Goal: Transaction & Acquisition: Obtain resource

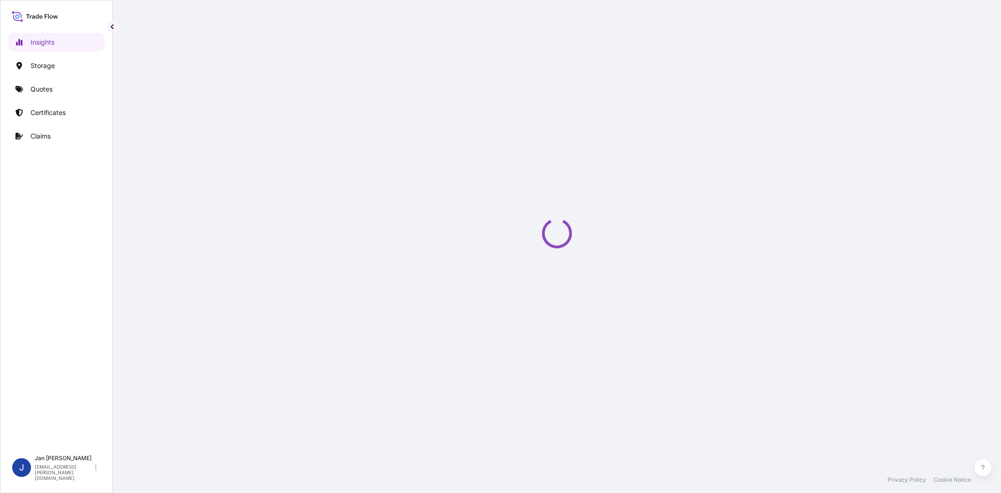
select select "2025"
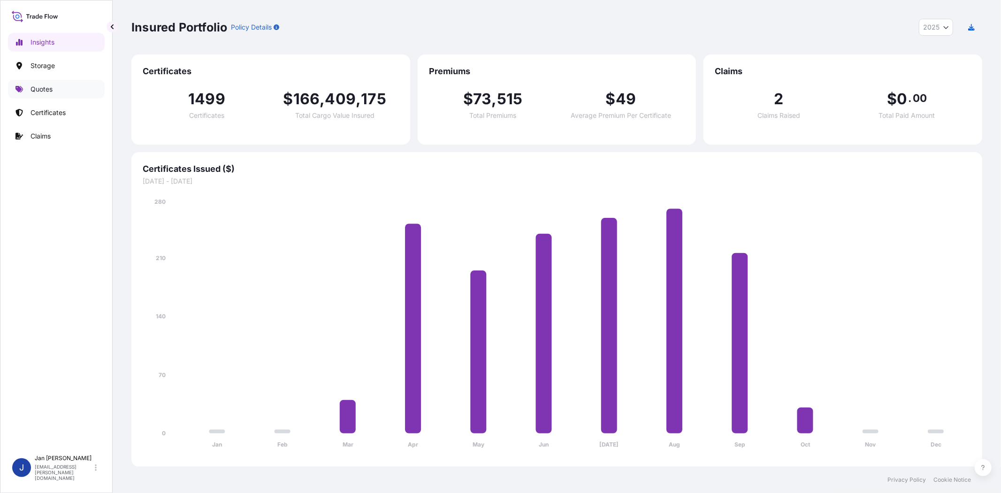
click at [49, 89] on p "Quotes" at bounding box center [42, 88] width 22 height 9
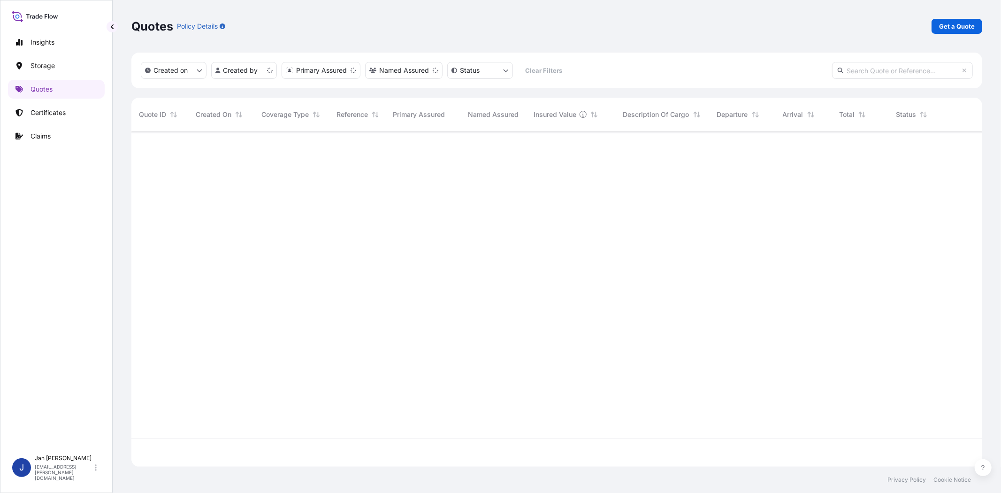
scroll to position [332, 843]
click at [955, 26] on p "Get a Quote" at bounding box center [957, 26] width 36 height 9
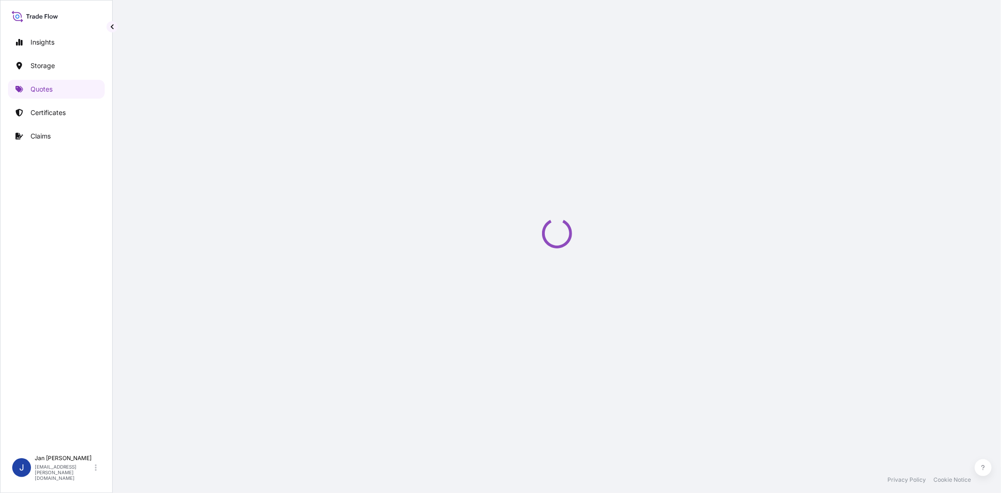
select select "Water"
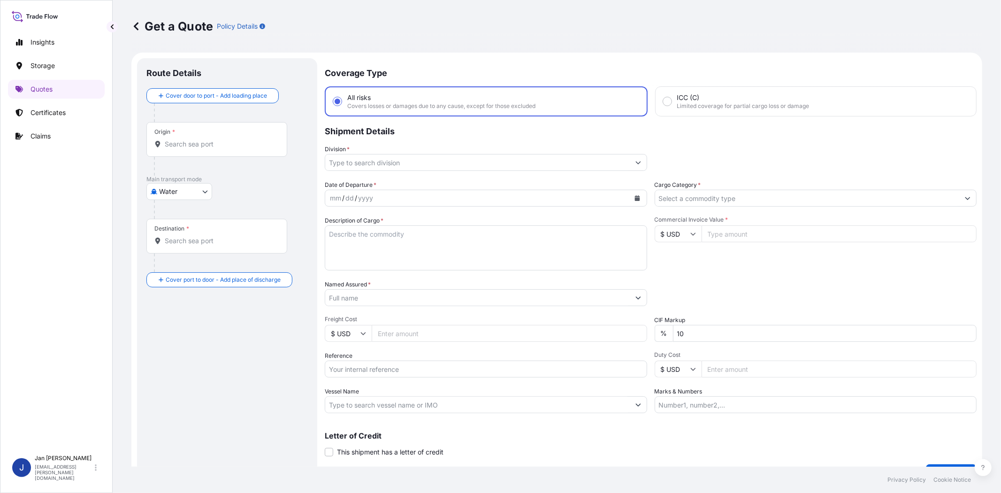
scroll to position [15, 0]
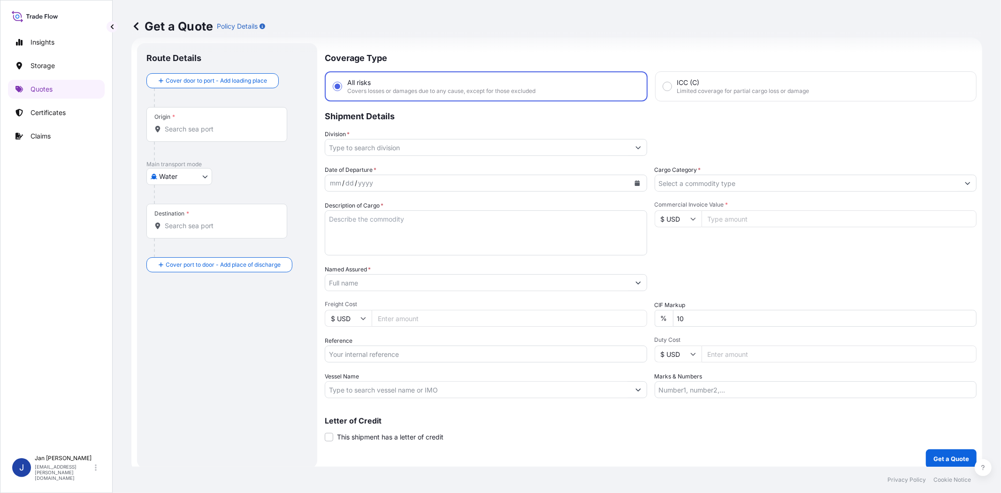
click at [363, 276] on input "Named Assured *" at bounding box center [477, 282] width 305 height 17
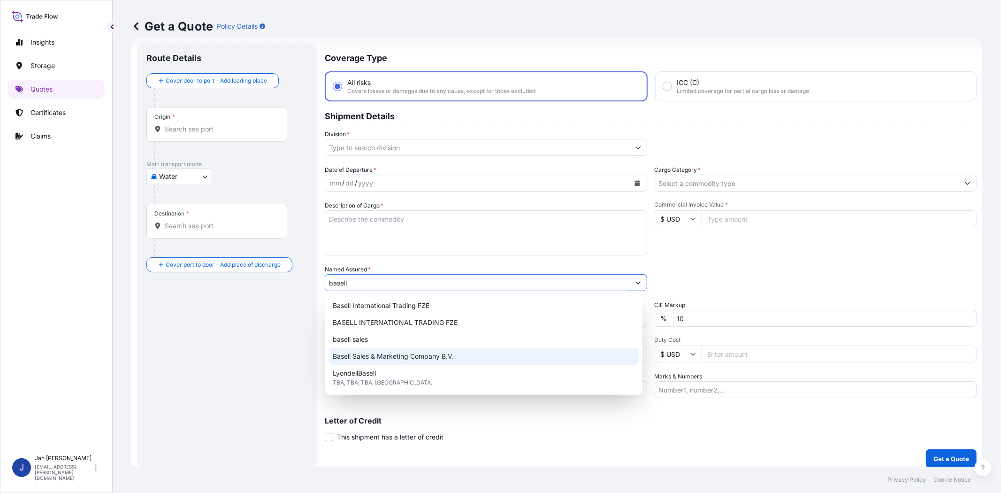
click at [397, 353] on span "Basell Sales & Marketing Company B.V." at bounding box center [393, 356] width 121 height 9
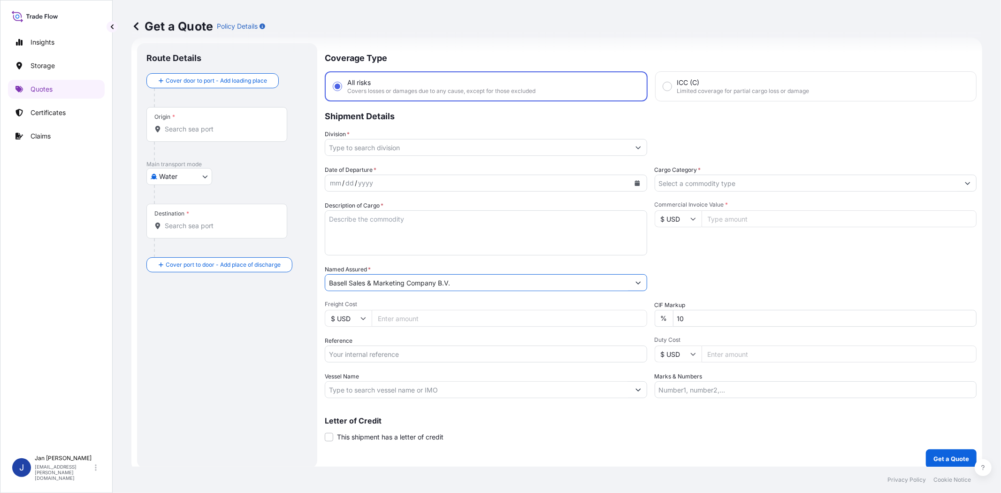
type input "Basell Sales & Marketing Company B.V."
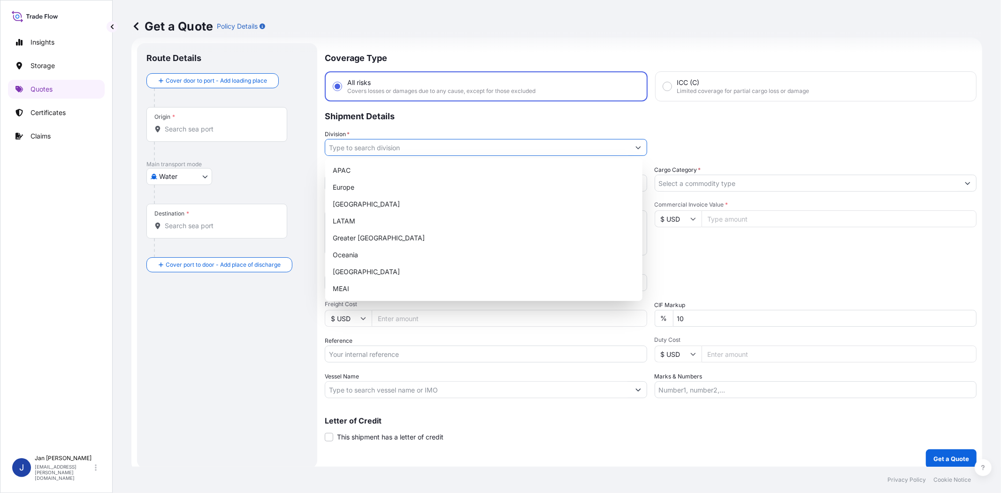
click at [482, 142] on input "Division *" at bounding box center [477, 147] width 305 height 17
click at [448, 191] on div "Europe" at bounding box center [484, 187] width 310 height 17
type input "Europe"
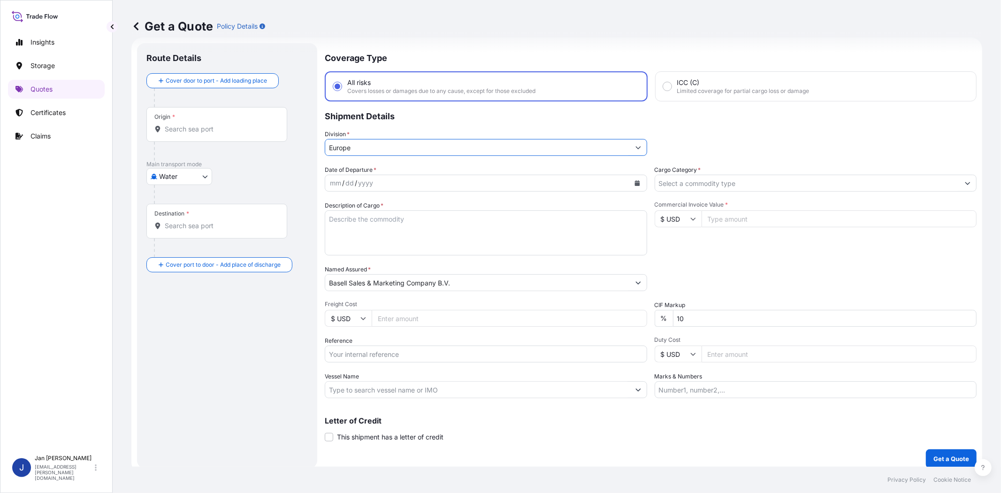
click at [635, 182] on icon "Calendar" at bounding box center [637, 183] width 5 height 6
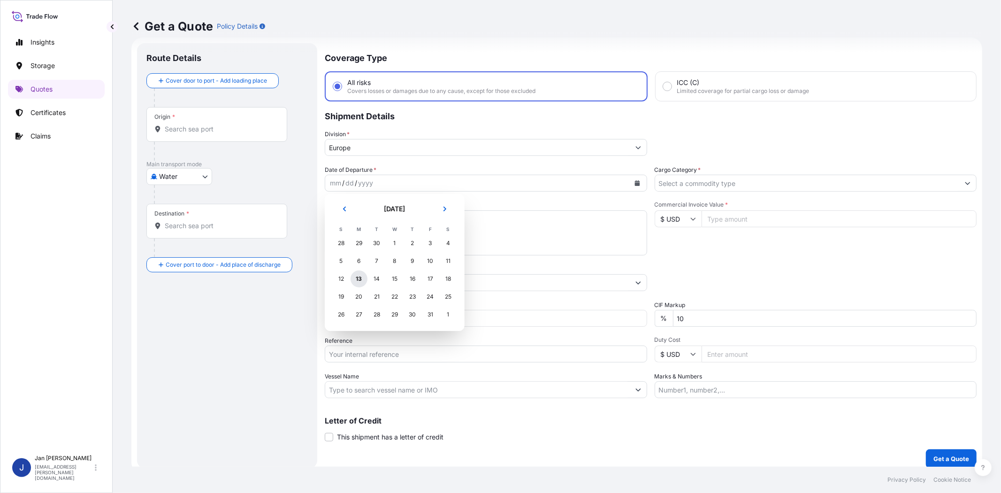
click at [356, 278] on div "13" at bounding box center [359, 278] width 17 height 17
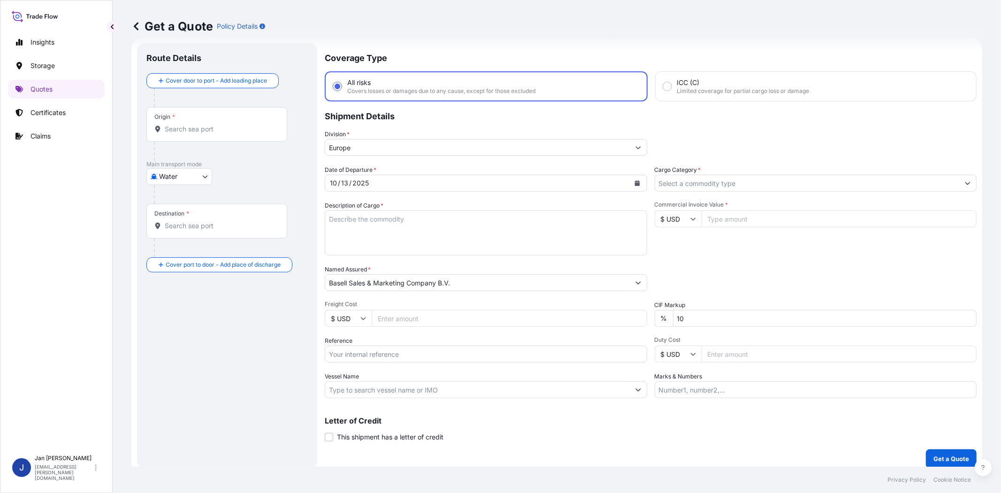
click at [696, 266] on div "Packing Category Type to search a container mode Please select a primary mode o…" at bounding box center [816, 278] width 322 height 26
click at [720, 191] on div "Date of Departure * [DATE] Cargo Category * Description of Cargo * Commercial I…" at bounding box center [651, 281] width 652 height 233
click at [721, 182] on input "Cargo Category *" at bounding box center [807, 183] width 305 height 17
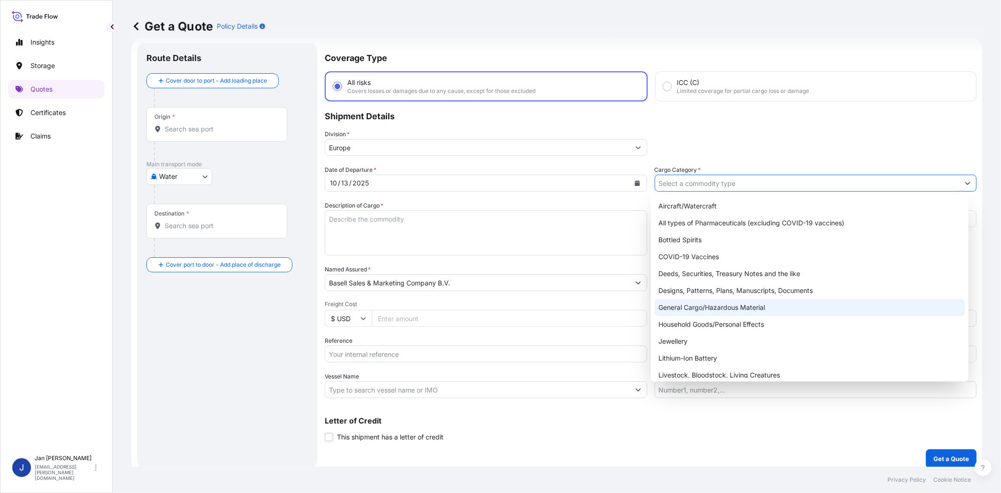
click at [734, 301] on div "General Cargo/Hazardous Material" at bounding box center [810, 307] width 310 height 17
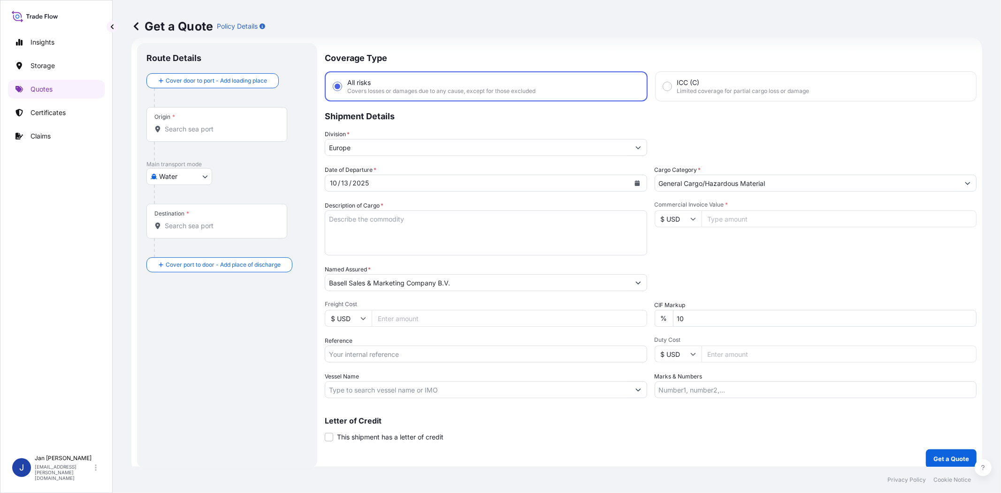
type input "All types of Pharmaceuticals (excluding COVID-19 vaccines)"
click at [678, 222] on input "$ USD" at bounding box center [678, 218] width 47 height 17
click at [676, 240] on div "€ EUR" at bounding box center [673, 244] width 39 height 18
type input "€ EUR"
click at [757, 217] on input "Commercial Invoice Value *" at bounding box center [840, 218] width 276 height 17
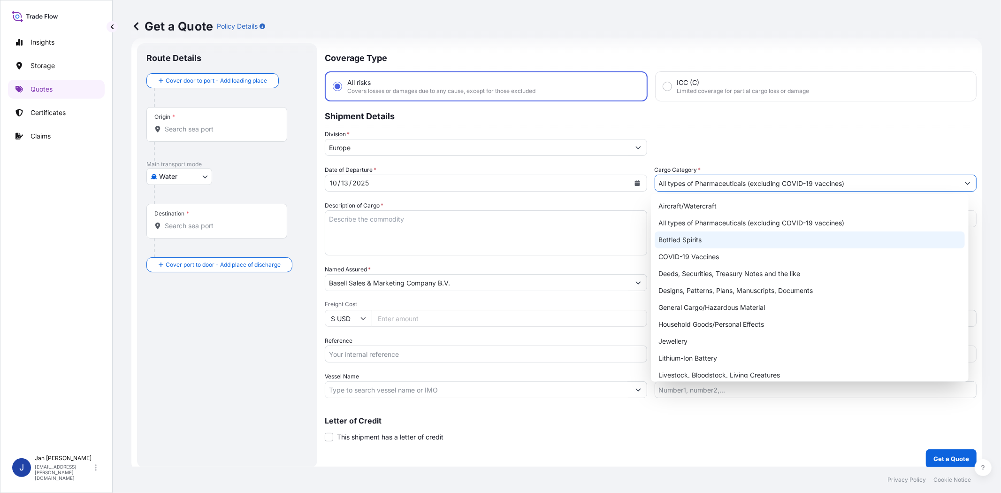
click at [777, 179] on input "All types of Pharmaceuticals (excluding COVID-19 vaccines)" at bounding box center [807, 183] width 305 height 17
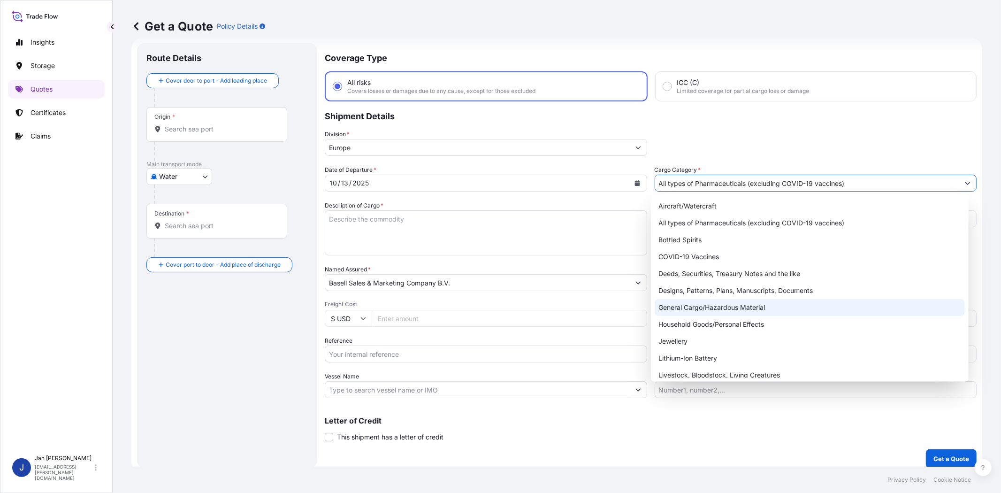
click at [745, 305] on div "General Cargo/Hazardous Material" at bounding box center [810, 307] width 310 height 17
type input "General Cargo/Hazardous Material"
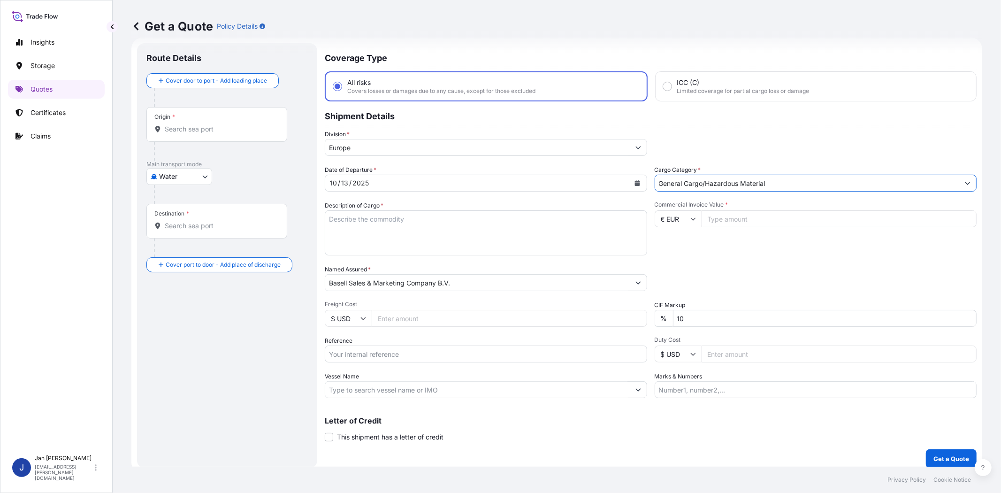
click at [738, 213] on input "Commercial Invoice Value *" at bounding box center [840, 218] width 276 height 17
type input "32697"
click at [738, 248] on div "Commercial Invoice Value * € EUR 32697" at bounding box center [816, 228] width 322 height 54
click at [423, 386] on input "Vessel Name" at bounding box center [477, 389] width 305 height 17
paste input "CHATTANOOGA"
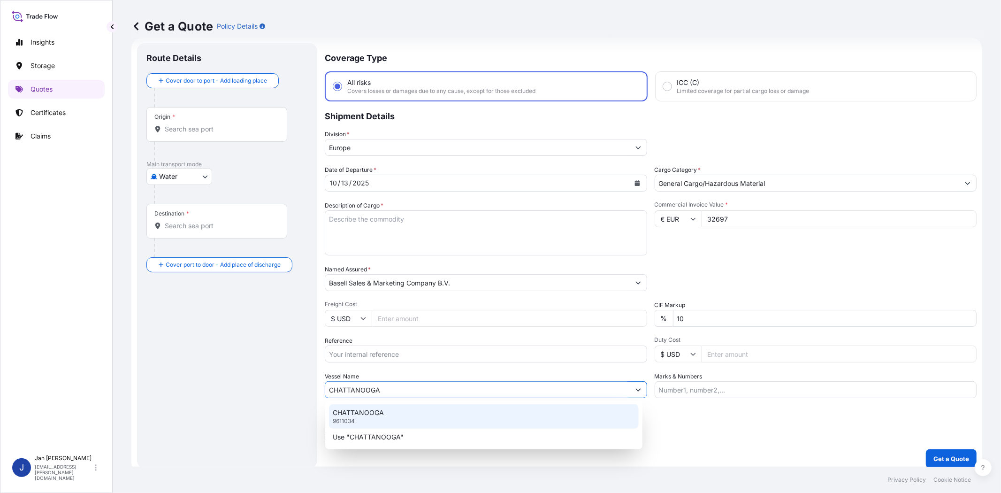
click at [392, 414] on div "CHATTANOOGA 9611034" at bounding box center [484, 416] width 310 height 24
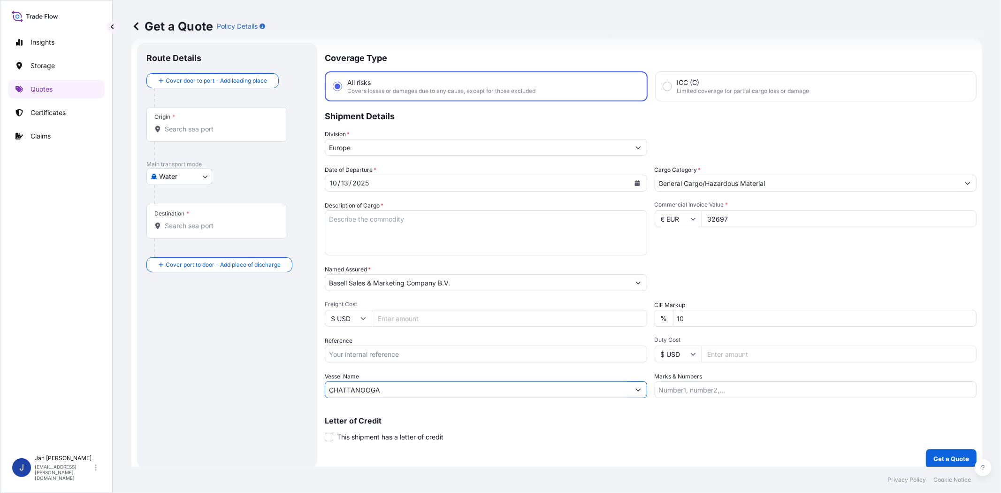
type input "CHATTANOOGA"
click at [210, 133] on input "Origin *" at bounding box center [220, 128] width 111 height 9
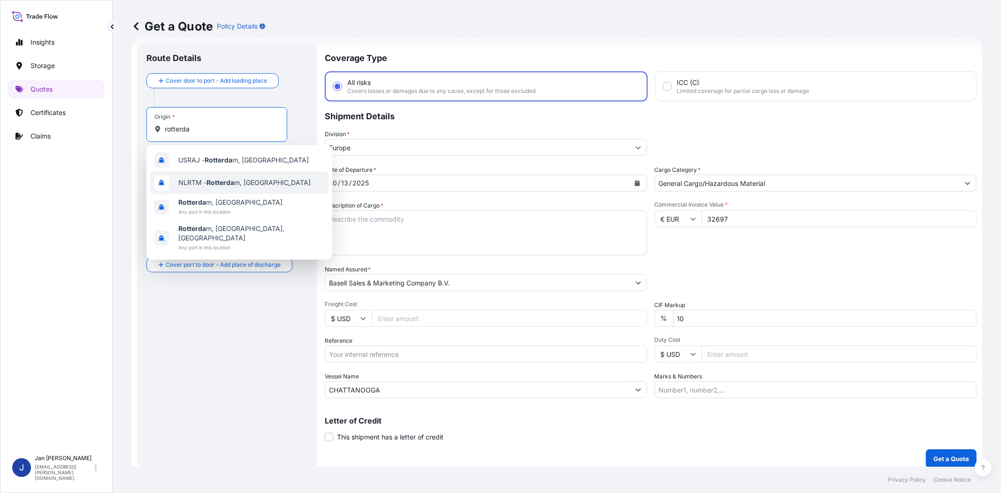
click at [207, 180] on span "NLRTM - Rotterda m, [GEOGRAPHIC_DATA]" at bounding box center [244, 182] width 132 height 9
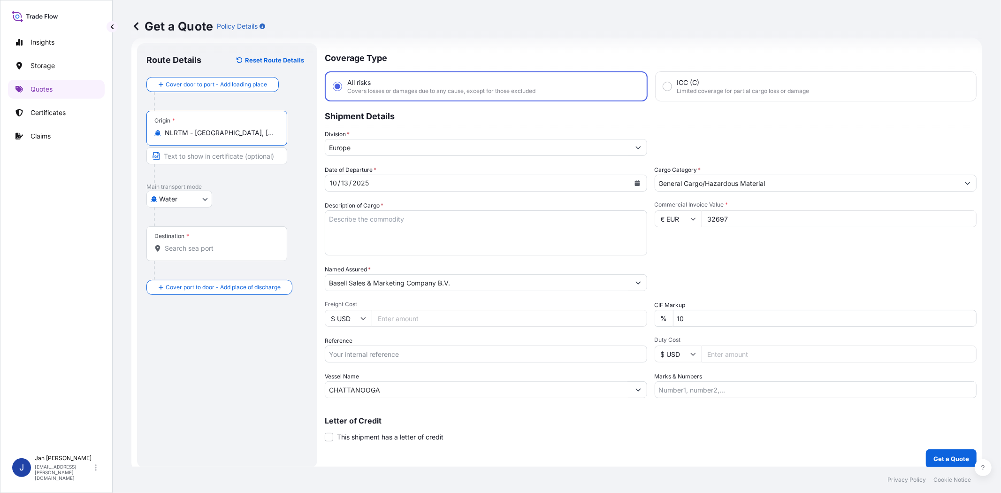
type input "NLRTM - [GEOGRAPHIC_DATA], [GEOGRAPHIC_DATA]"
click at [204, 246] on input "Destination *" at bounding box center [222, 248] width 114 height 9
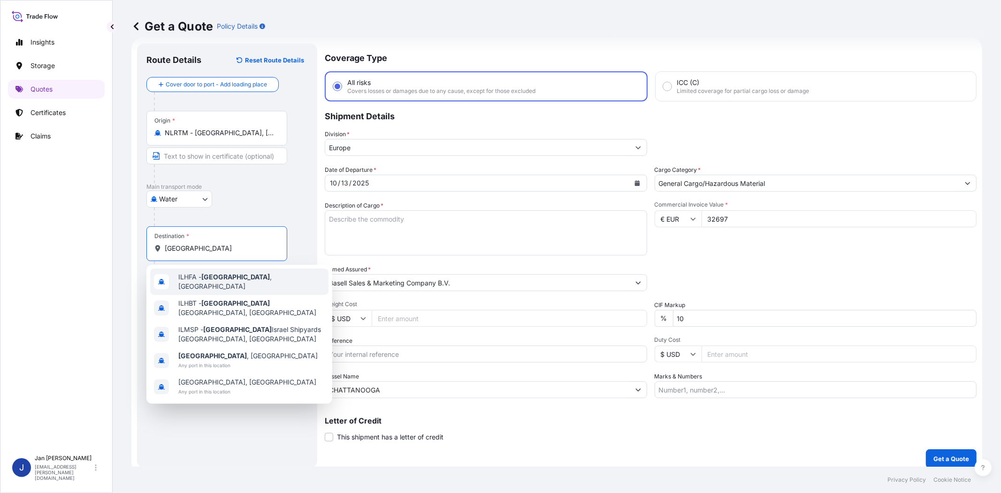
click at [212, 274] on div "ILHFA - [GEOGRAPHIC_DATA] , [GEOGRAPHIC_DATA]" at bounding box center [239, 281] width 178 height 26
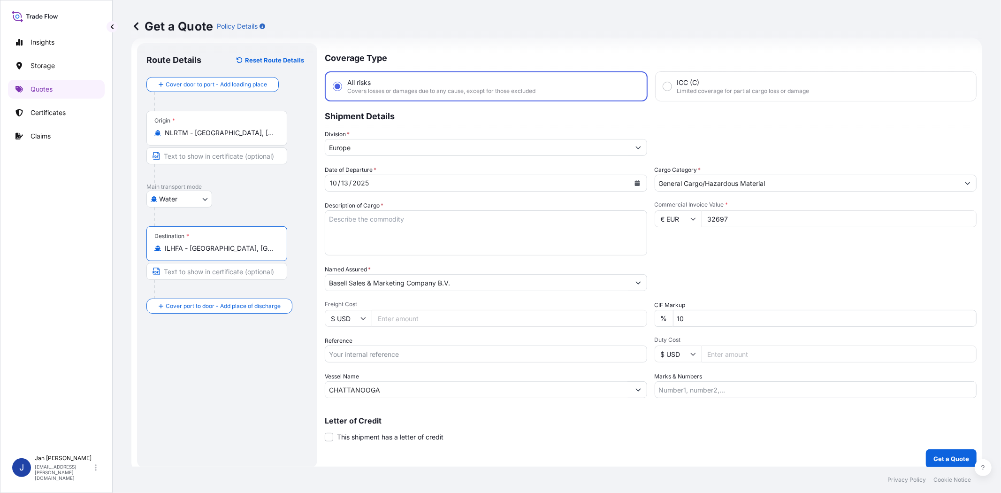
type input "ILHFA - [GEOGRAPHIC_DATA], [GEOGRAPHIC_DATA]"
click at [214, 369] on div "Route Details Reset Route Details Cover door to port - Add loading place Place …" at bounding box center [226, 256] width 161 height 406
click at [425, 355] on input "Reference" at bounding box center [486, 353] width 322 height 17
paste input "1187449081 // 5013266539 304284325"
type input "1187449081 // 5013266539 304284325"
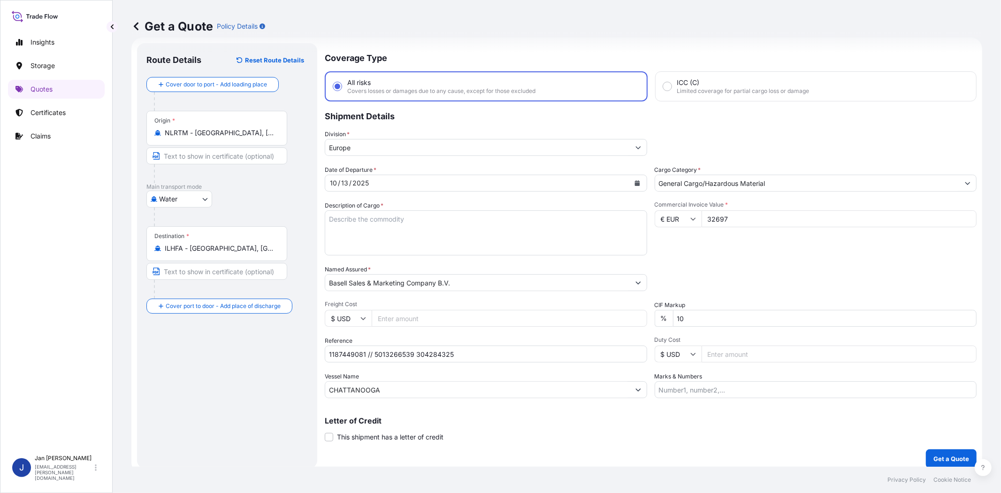
drag, startPoint x: 544, startPoint y: 228, endPoint x: 513, endPoint y: 222, distance: 30.5
click at [544, 228] on textarea "Description of Cargo *" at bounding box center [486, 232] width 322 height 45
paste textarea "BULK UNPACKED LOADED INTO 1 20' DRY VAN HOSTALEN PP H1022 12"
click at [329, 222] on textarea "BULK UNPACKED LOADED INTO 1 20' DRY VAN HOSTALEN PP H1022 12" at bounding box center [486, 232] width 322 height 45
type textarea "1 BULK UNPACKED LOADED INTO 1 20' DRY VAN HOSTALEN PP H1022 12"
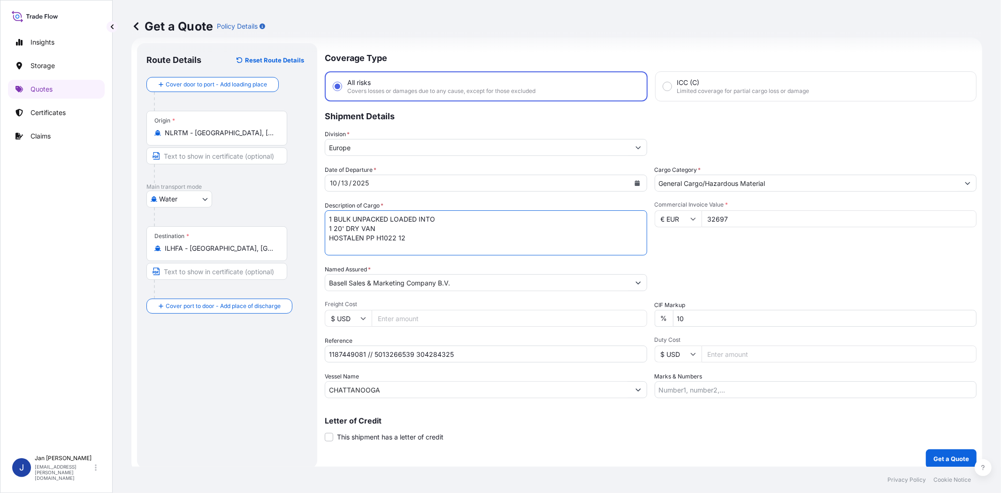
click at [751, 250] on div "Commercial Invoice Value * € EUR 32697" at bounding box center [816, 228] width 322 height 54
click at [939, 455] on p "Get a Quote" at bounding box center [952, 458] width 36 height 9
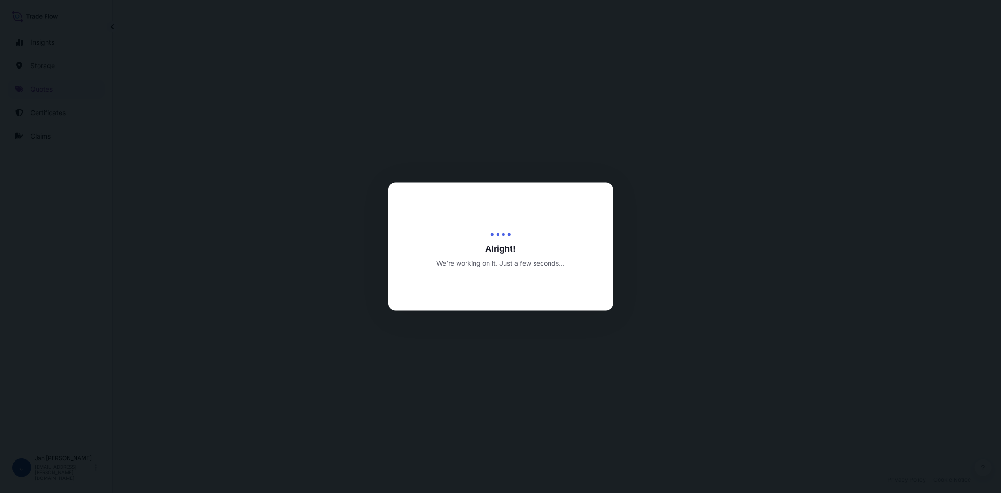
select select "Water"
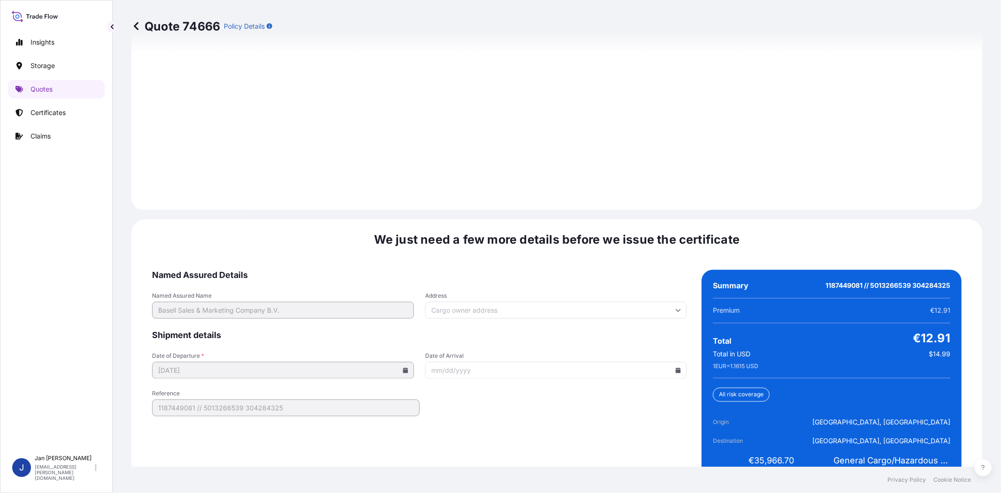
scroll to position [1296, 0]
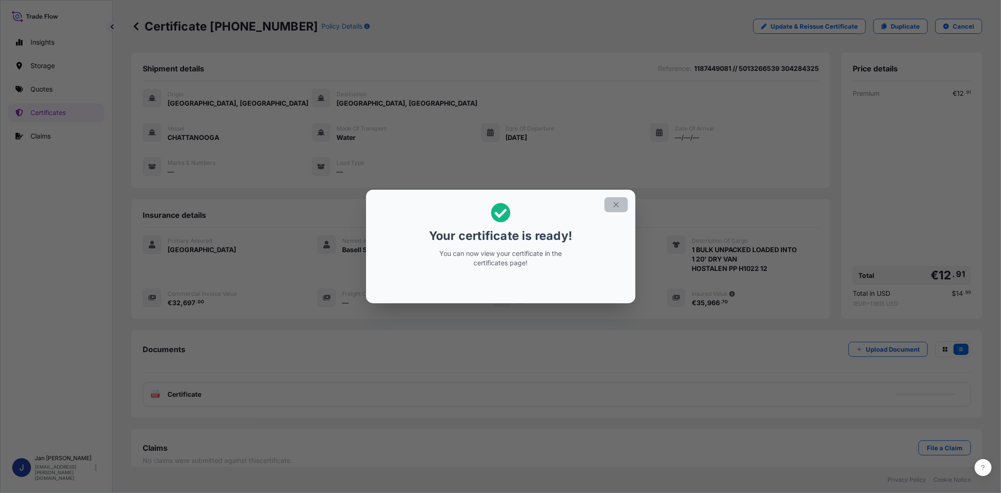
click at [611, 205] on button "button" at bounding box center [616, 204] width 23 height 15
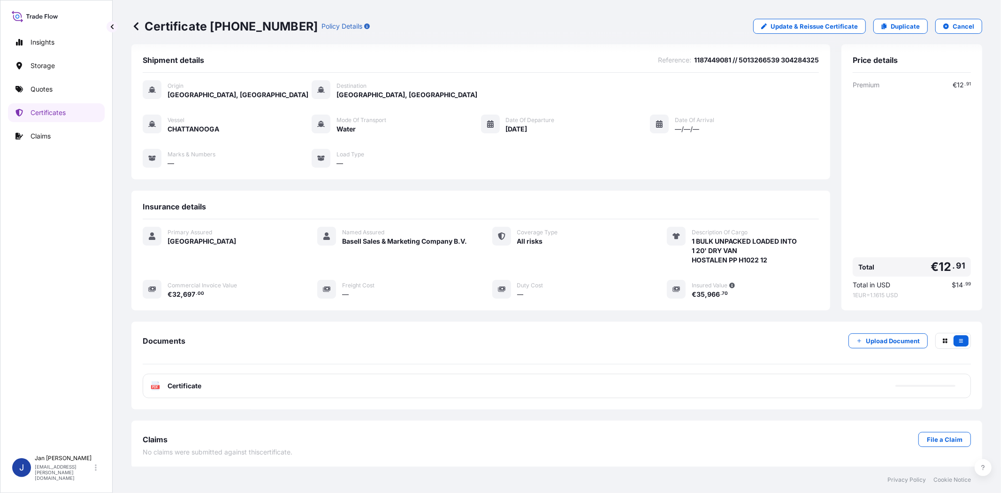
scroll to position [11, 0]
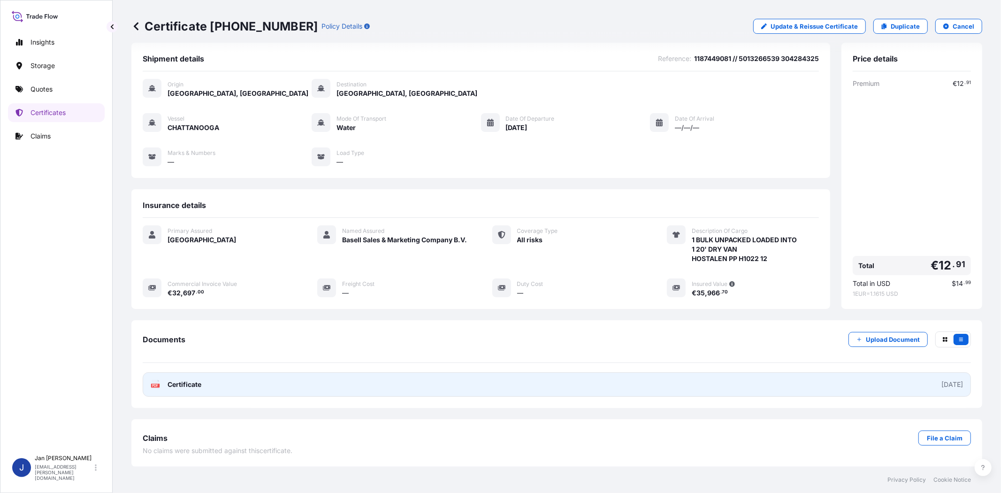
click at [157, 385] on text "PDF" at bounding box center [156, 385] width 6 height 3
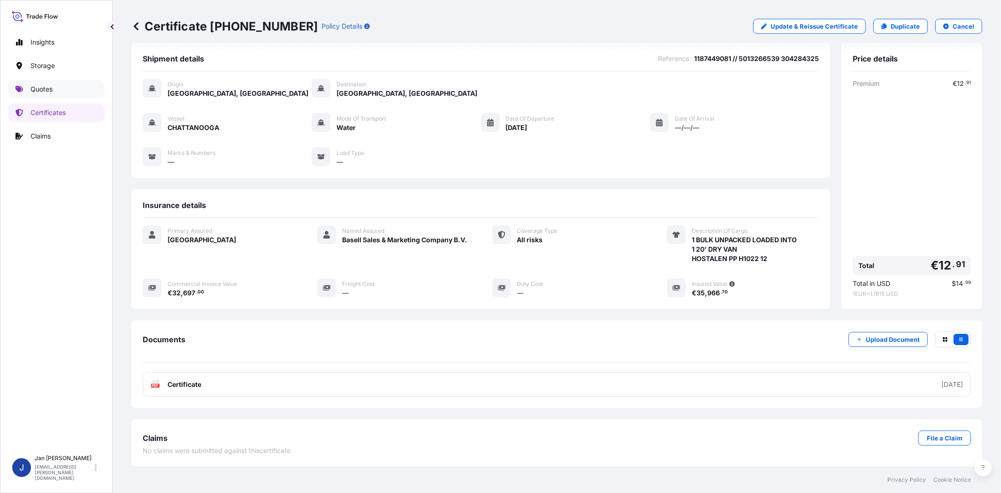
click at [63, 86] on link "Quotes" at bounding box center [56, 89] width 97 height 19
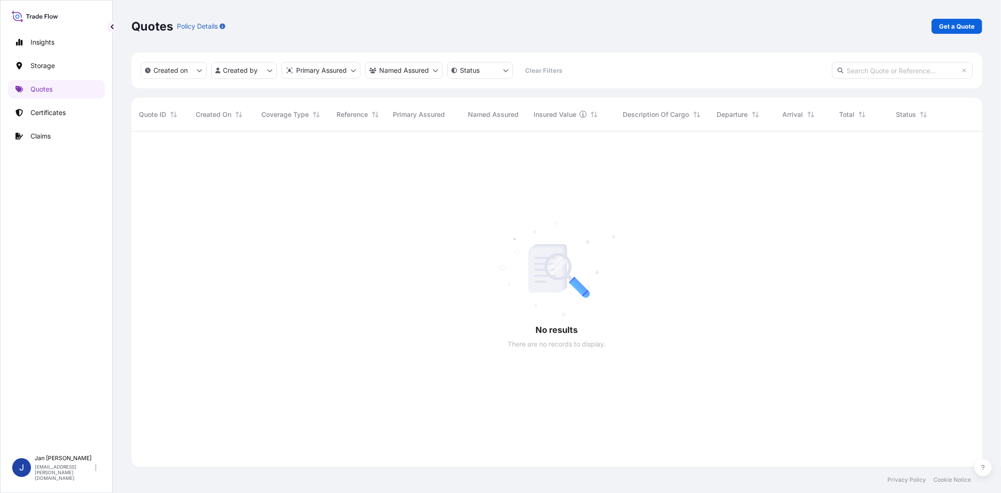
scroll to position [361, 843]
click at [969, 22] on p "Get a Quote" at bounding box center [957, 26] width 36 height 9
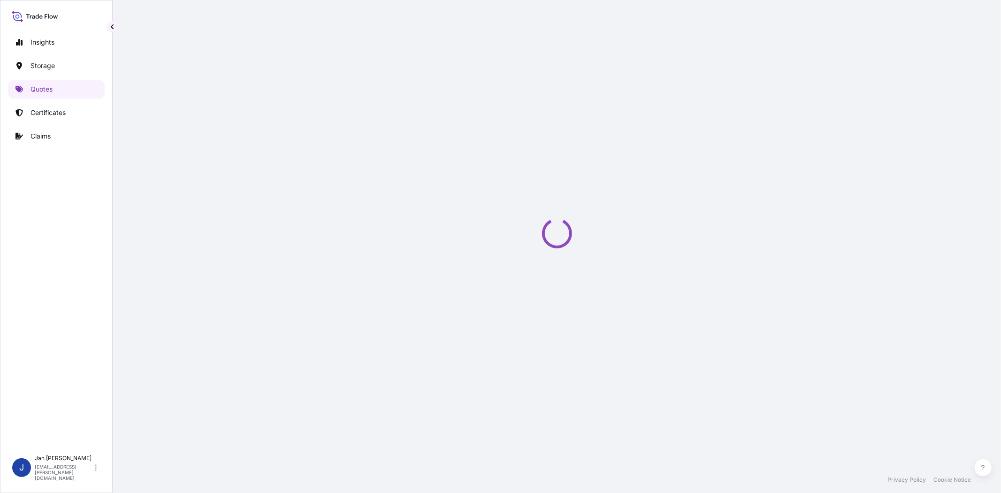
select select "Water"
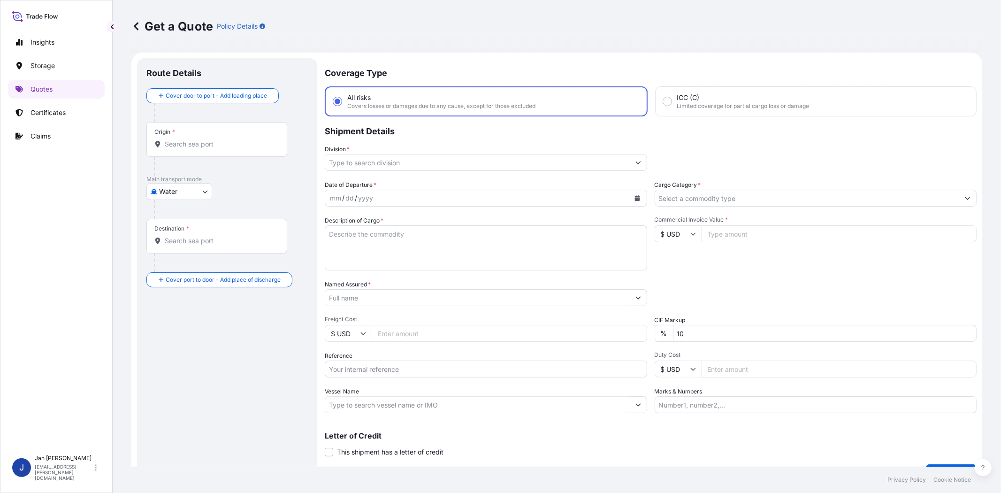
scroll to position [15, 0]
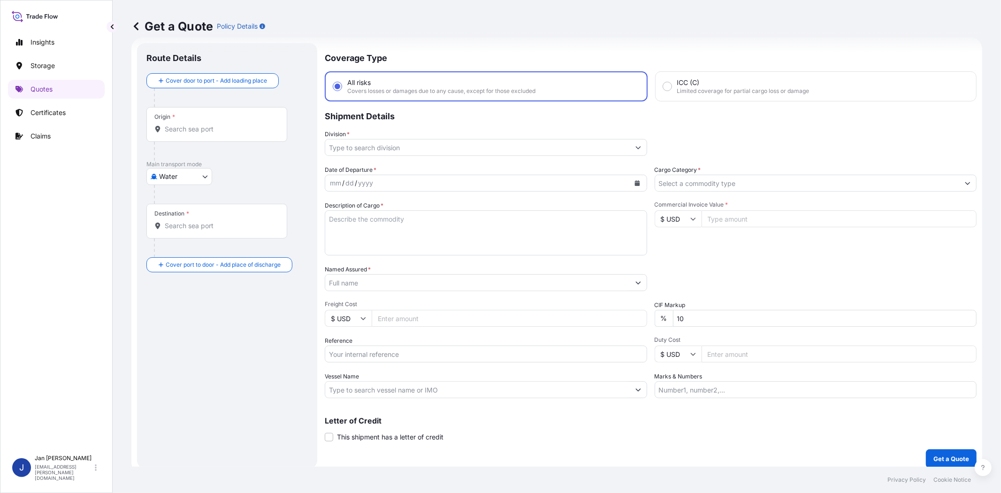
click at [371, 345] on input "Reference" at bounding box center [486, 353] width 322 height 17
paste input "1187436889 // 5013234203 5013235016 304262705"
click at [351, 353] on input "1187436889 // 5013234203 5013235016 304262705" at bounding box center [486, 353] width 322 height 17
type input "1187436889 // 5013234203 5013235016 304262705"
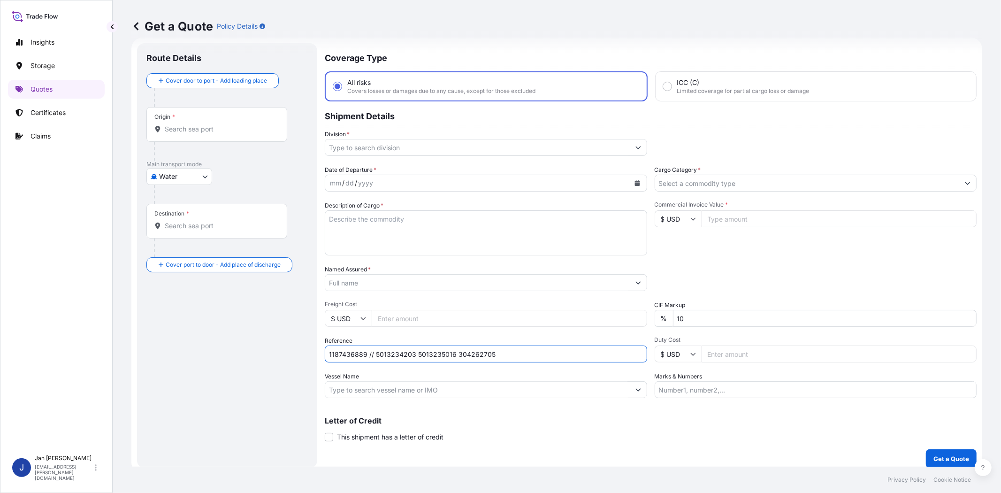
click at [375, 278] on input "Named Assured *" at bounding box center [477, 282] width 305 height 17
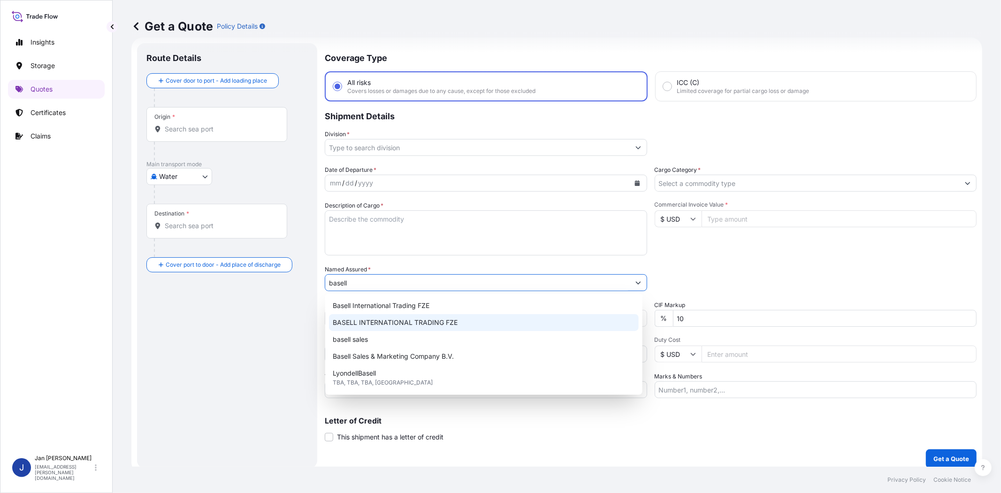
click at [398, 317] on div "BASELL INTERNATIONAL TRADING FZE" at bounding box center [484, 322] width 310 height 17
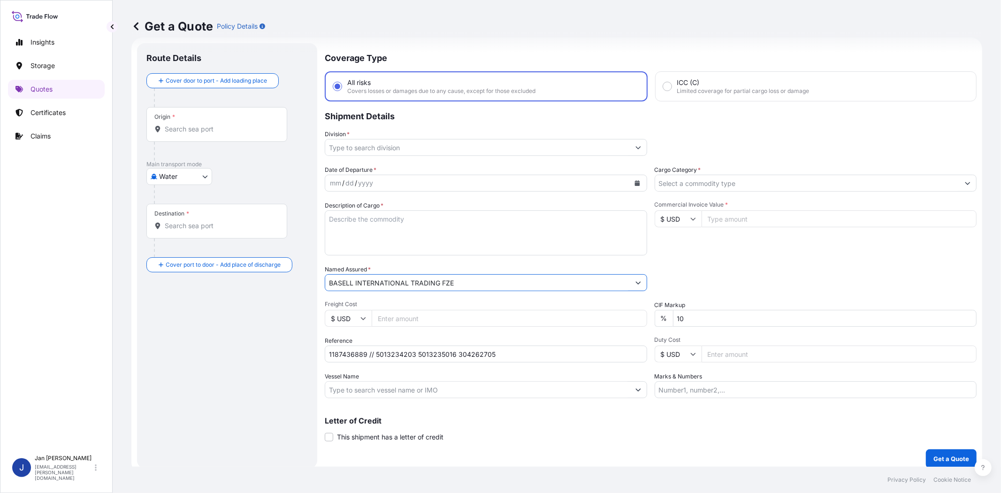
type input "BASELL INTERNATIONAL TRADING FZE"
click at [689, 242] on div "Commercial Invoice Value * $ USD" at bounding box center [816, 228] width 322 height 54
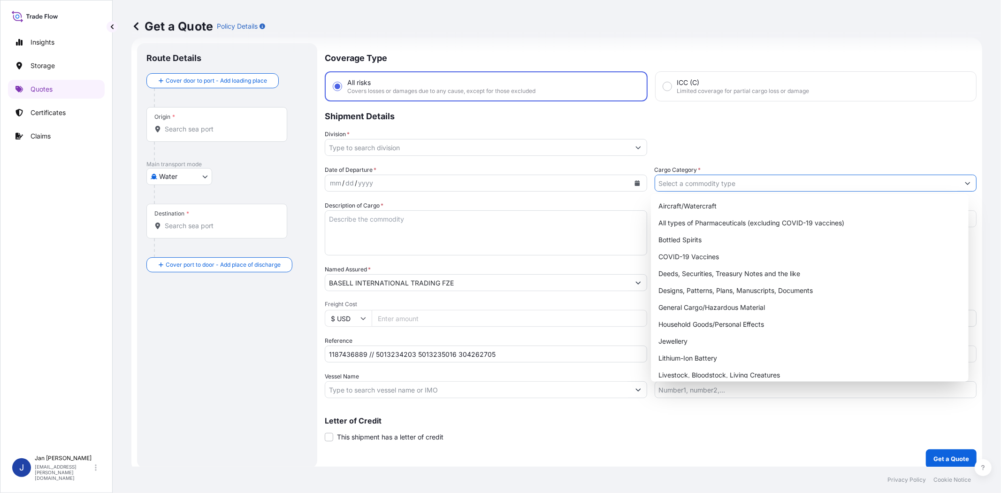
click at [709, 180] on input "Cargo Category *" at bounding box center [807, 183] width 305 height 17
click at [714, 308] on div "General Cargo/Hazardous Material" at bounding box center [810, 307] width 310 height 17
type input "General Cargo/Hazardous Material"
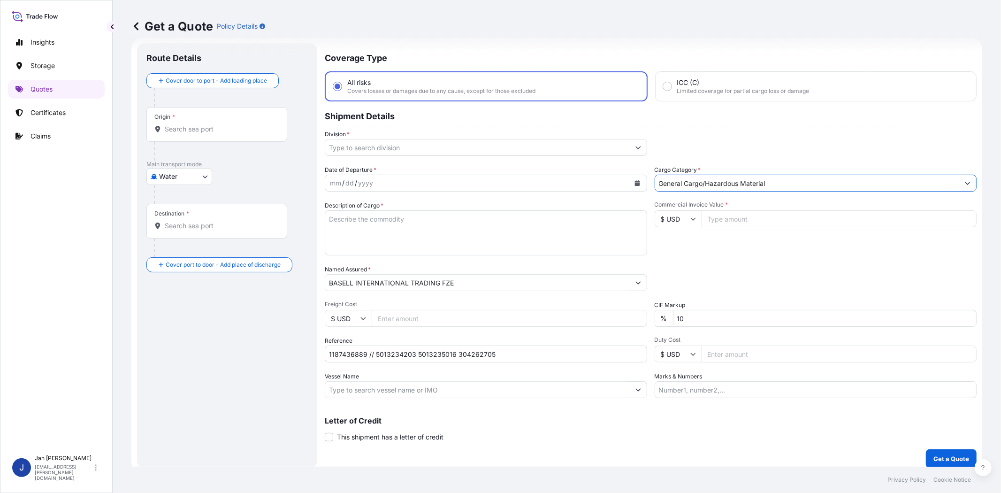
click at [631, 177] on button "Calendar" at bounding box center [637, 183] width 15 height 15
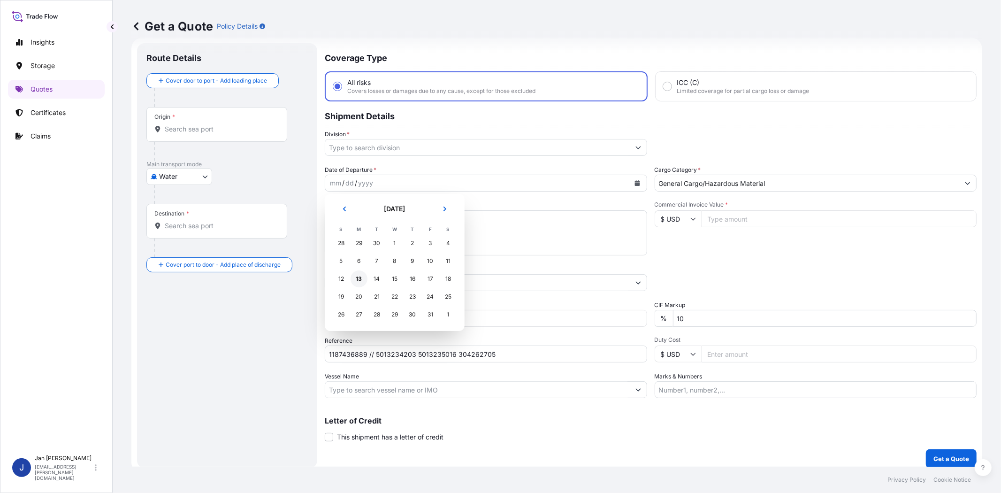
click at [358, 279] on div "13" at bounding box center [359, 278] width 17 height 17
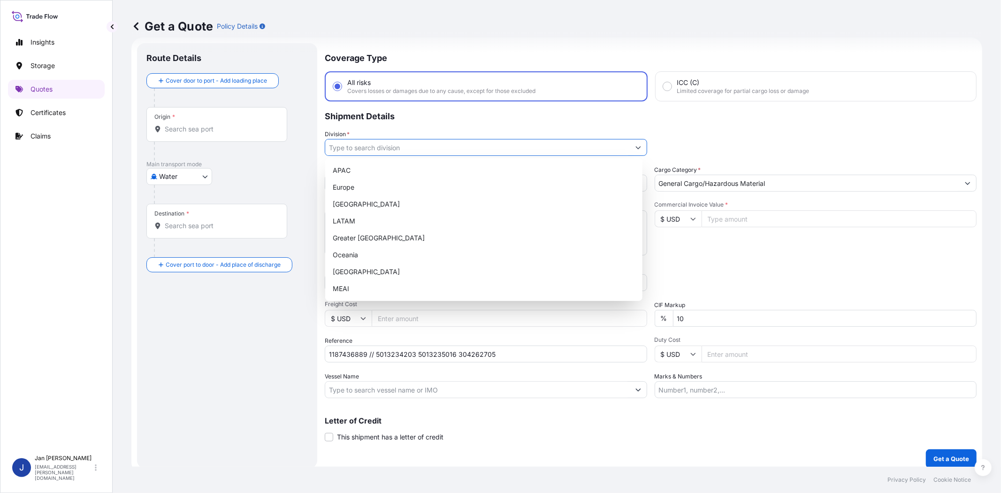
click at [402, 151] on input "Division *" at bounding box center [477, 147] width 305 height 17
click at [393, 187] on div "Europe" at bounding box center [484, 187] width 310 height 17
type input "Europe"
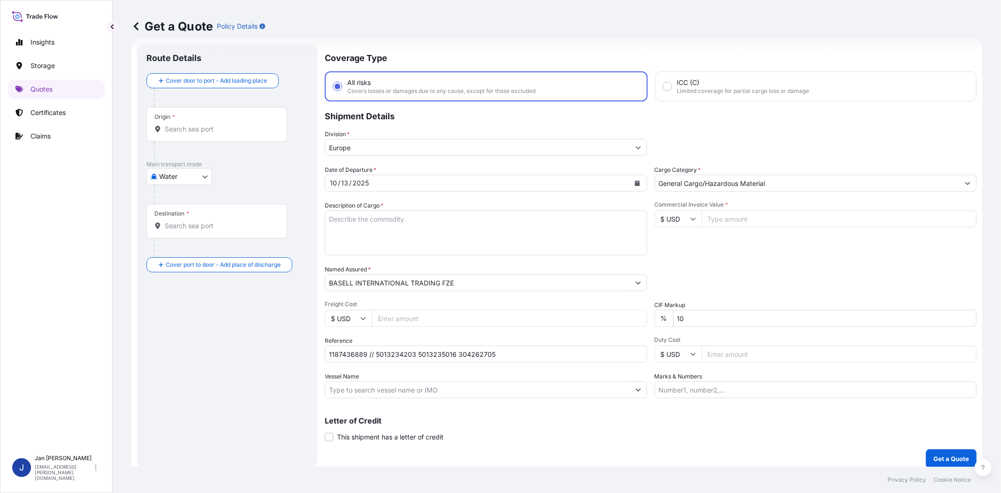
click at [720, 246] on div "Commercial Invoice Value * $ USD" at bounding box center [816, 228] width 322 height 54
click at [752, 214] on input "Commercial Invoice Value *" at bounding box center [840, 218] width 276 height 17
paste input "70381.00"
type input "70381.00"
click at [696, 251] on div "Commercial Invoice Value * $ USD 70381.00" at bounding box center [816, 228] width 322 height 54
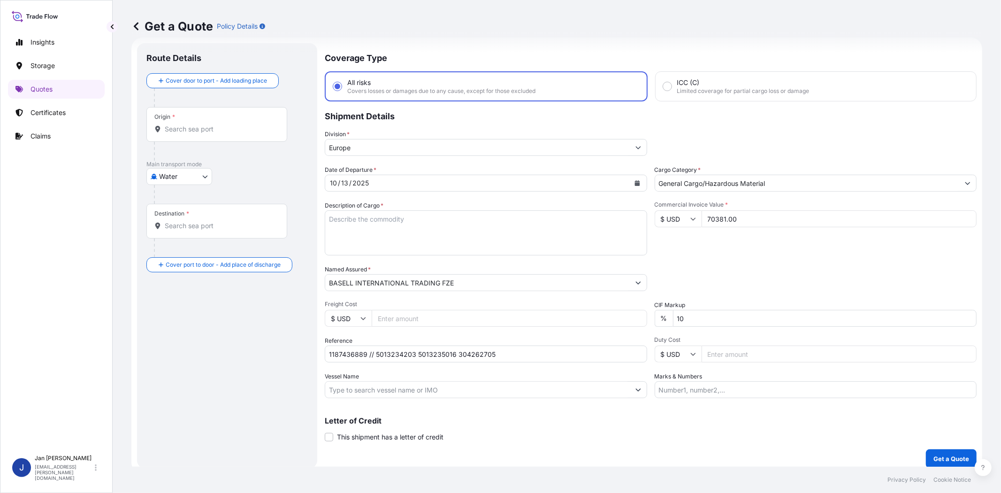
click at [380, 383] on input "Vessel Name" at bounding box center [477, 389] width 305 height 17
paste input "YM CREDIBILITY"
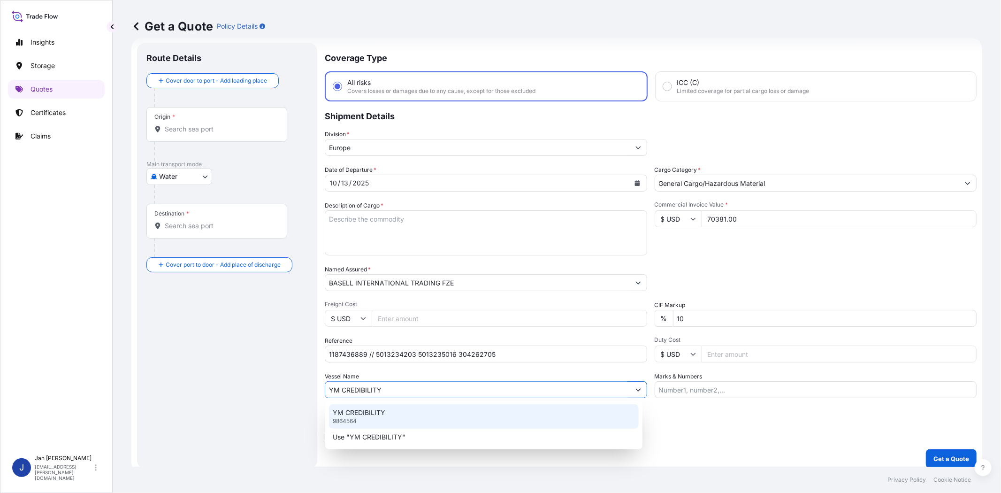
click at [383, 414] on p "YM CREDIBILITY" at bounding box center [359, 412] width 53 height 9
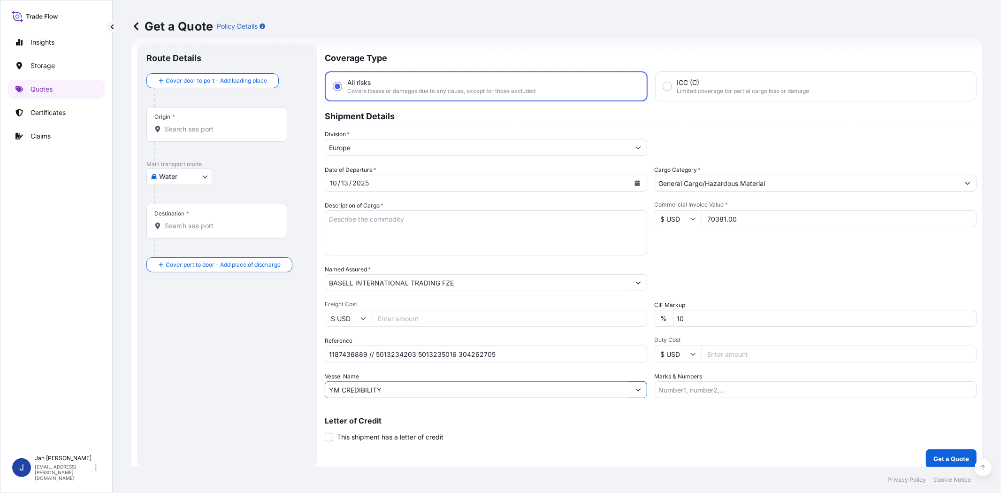
type input "YM CREDIBILITY"
click at [248, 123] on div "Origin *" at bounding box center [216, 124] width 141 height 35
click at [248, 124] on input "Origin *" at bounding box center [220, 128] width 111 height 9
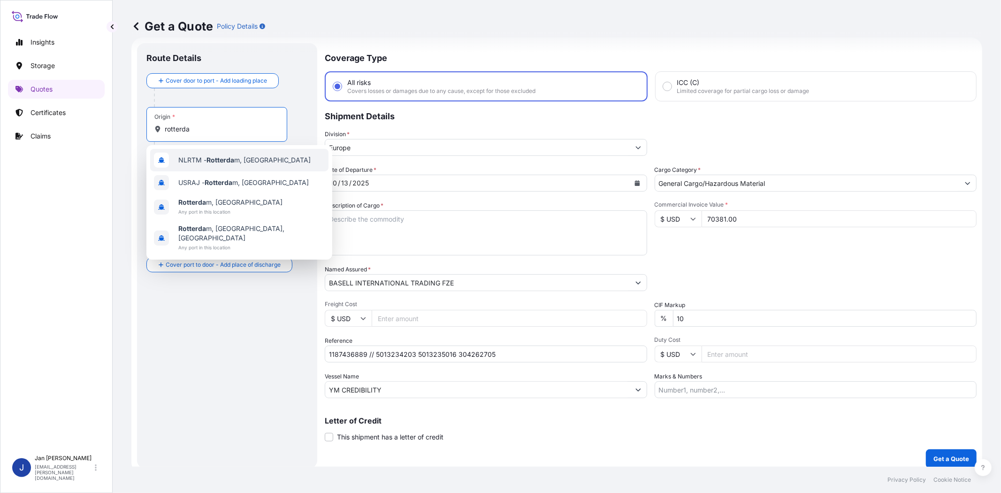
click at [242, 156] on span "NLRTM - Rotterda m, [GEOGRAPHIC_DATA]" at bounding box center [244, 159] width 132 height 9
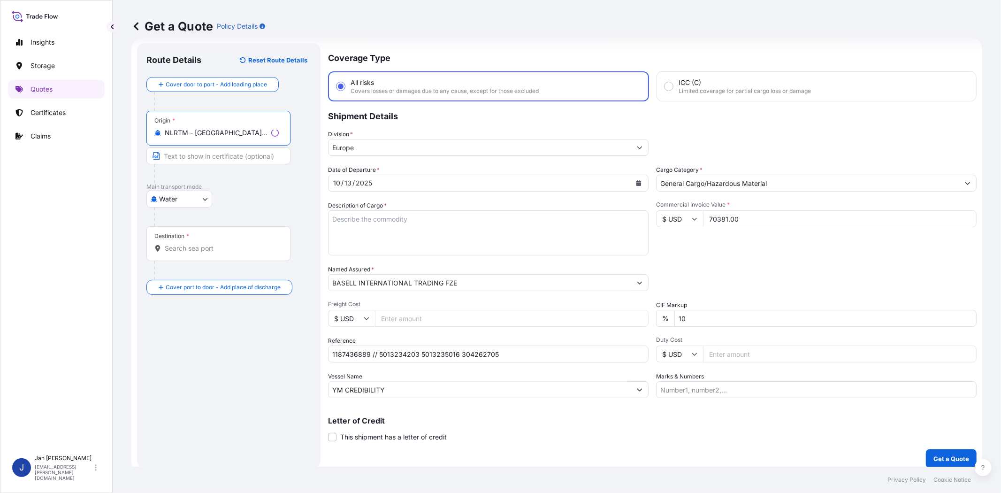
type input "NLRTM - [GEOGRAPHIC_DATA], [GEOGRAPHIC_DATA]"
click at [224, 245] on input "Destination *" at bounding box center [222, 248] width 114 height 9
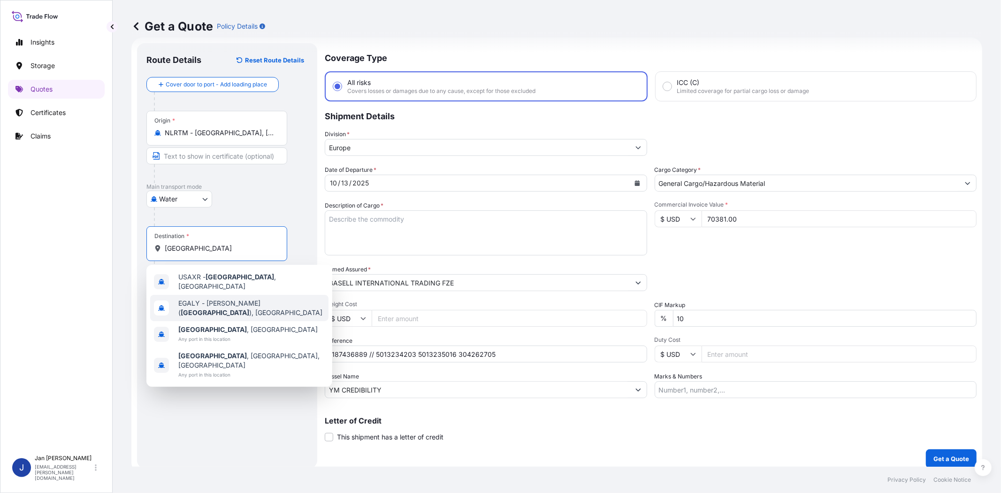
click at [229, 299] on span "[PERSON_NAME] ( [GEOGRAPHIC_DATA] ), [GEOGRAPHIC_DATA]" at bounding box center [251, 308] width 146 height 19
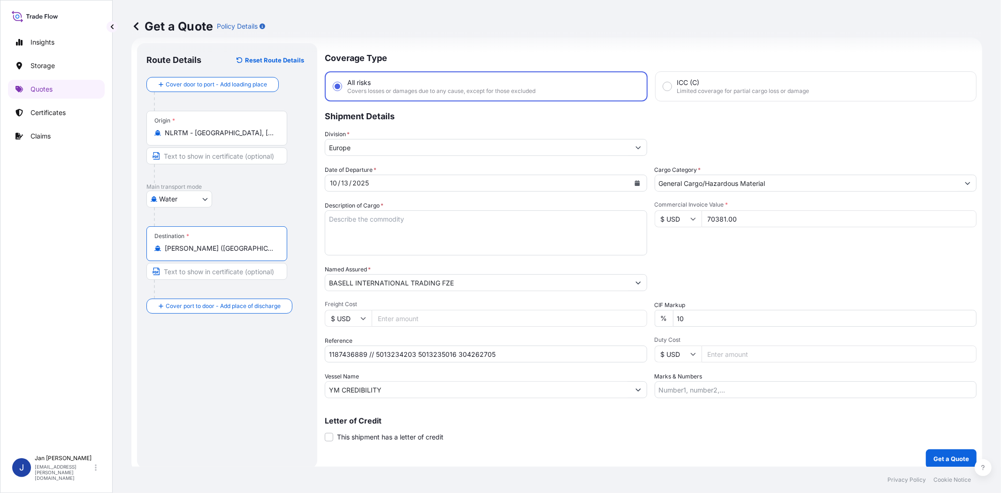
type input "[PERSON_NAME] ([GEOGRAPHIC_DATA]), [GEOGRAPHIC_DATA]"
click at [206, 368] on div "Route Details Reset Route Details Cover door to port - Add loading place Place …" at bounding box center [226, 256] width 161 height 406
click at [561, 217] on textarea "Description of Cargo *" at bounding box center [486, 232] width 322 height 45
paste textarea "BAGS LOADED ONTO 36 PALLETS LOADED INTO 2 40' HIGH CUBE CONTAINER PURELL PE 302…"
click at [327, 214] on textarea "BAGS LOADED ONTO 36 PALLETS LOADED INTO 2 40' HIGH CUBE CONTAINER PURELL PE 302…" at bounding box center [486, 232] width 322 height 45
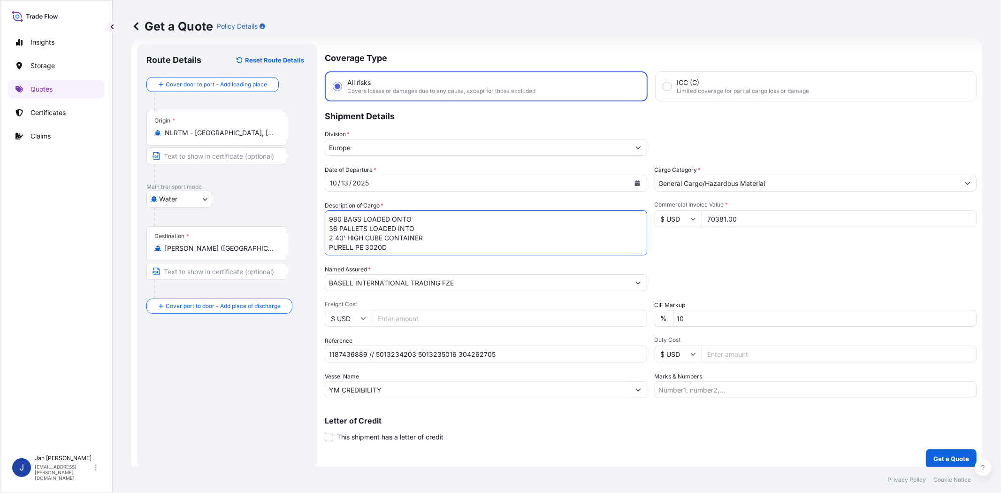
click at [329, 216] on textarea "980 BAGS LOADED ONTO 36 PALLETS LOADED INTO 2 40' HIGH CUBE CONTAINER PURELL PE…" at bounding box center [486, 232] width 322 height 45
drag, startPoint x: 487, startPoint y: 226, endPoint x: 514, endPoint y: 226, distance: 27.7
click at [488, 226] on textarea "1980 BAGS LOADED ONTO 36 PALLETS LOADED INTO 2 40' HIGH CUBE CONTAINER PURELL P…" at bounding box center [486, 232] width 322 height 45
type textarea "1980 BAGS LOADED ONTO 36 PALLETS LOADED INTO 2 40' HIGH CUBE CONTAINER PURELL P…"
click at [832, 261] on div "Date of Departure * [DATE] Cargo Category * General Cargo/Hazardous Material De…" at bounding box center [651, 281] width 652 height 233
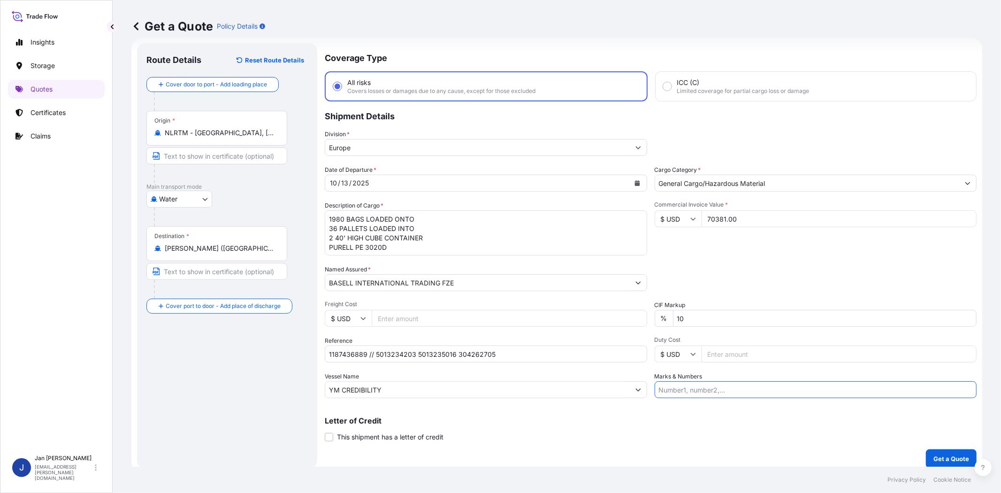
click at [705, 387] on input "Marks & Numbers" at bounding box center [816, 389] width 322 height 17
paste input "ACID: 2050323622025080162 EGYPTIAN IMPORTER TAX ID: 205032362 FOREIGN EXPORTER …"
type input "ACID: 2050323622025080162 EGYPTIAN IMPORTER TAX ID: 205032362 FOREIGN EXPORTER …"
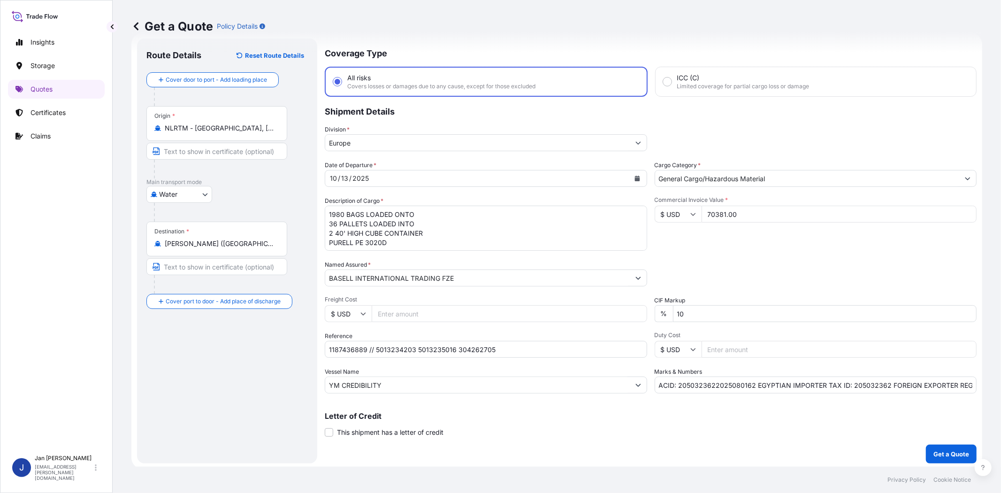
scroll to position [21, 0]
click at [945, 453] on p "Get a Quote" at bounding box center [952, 452] width 36 height 9
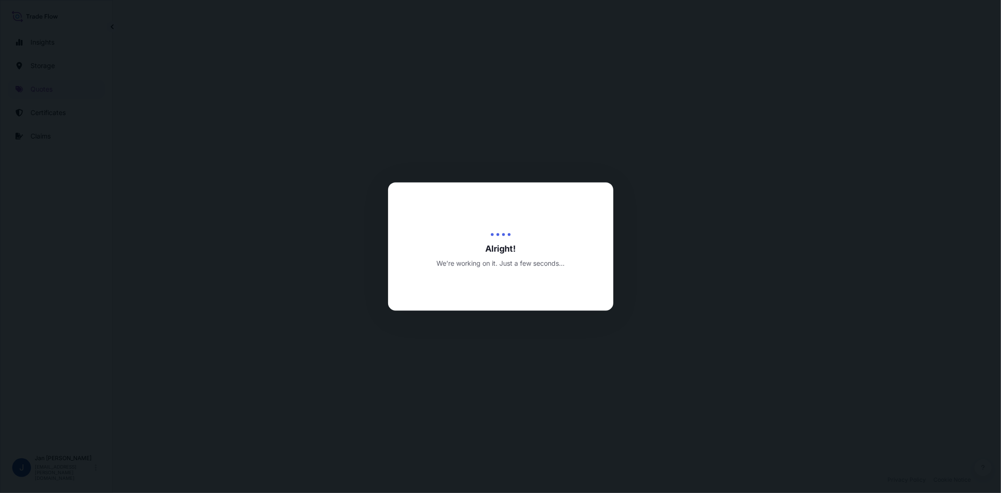
select select "Water"
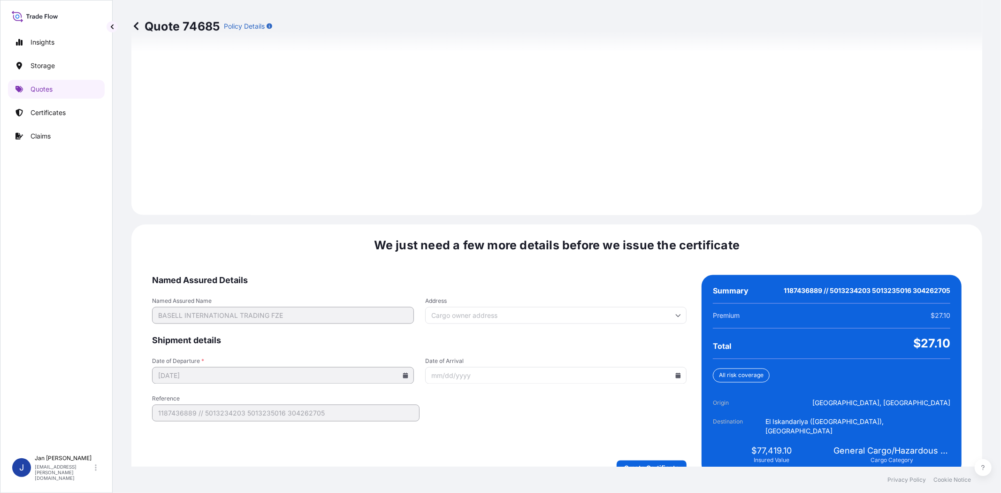
scroll to position [1247, 0]
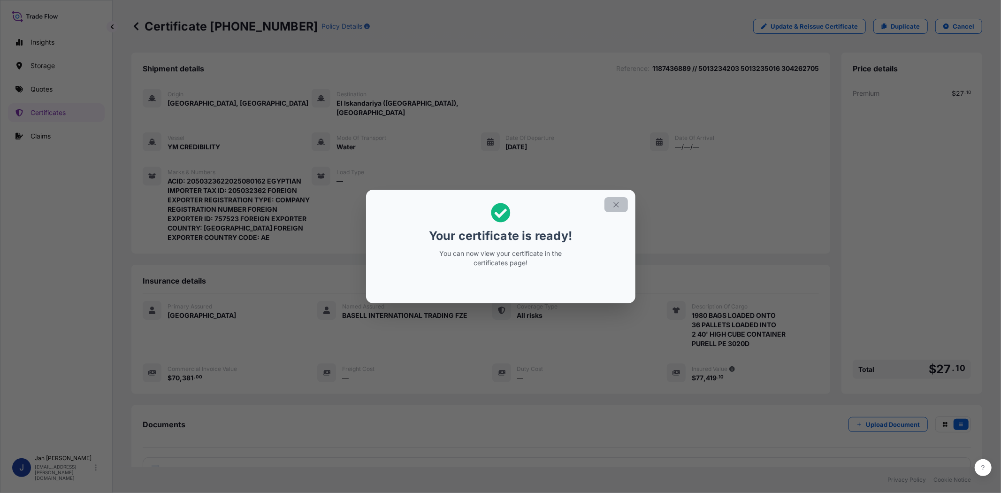
click at [615, 204] on icon "button" at bounding box center [615, 204] width 5 height 5
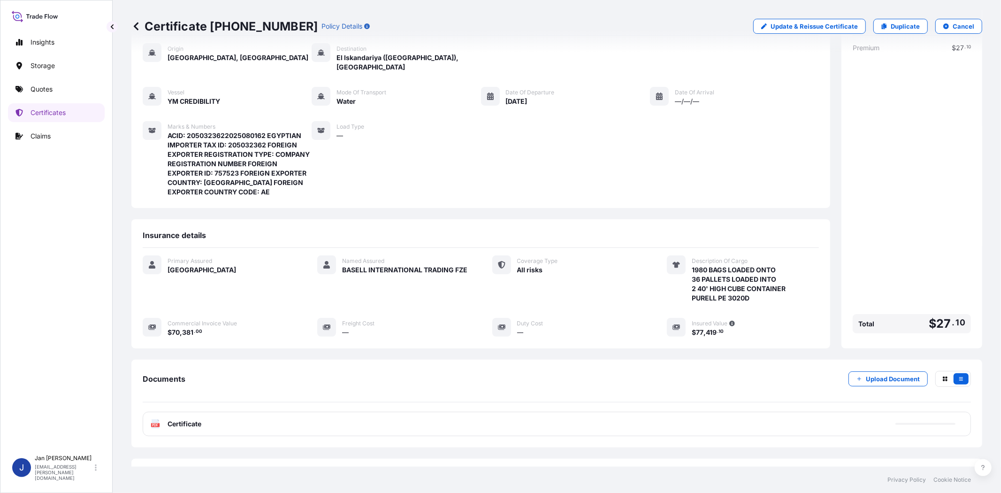
scroll to position [86, 0]
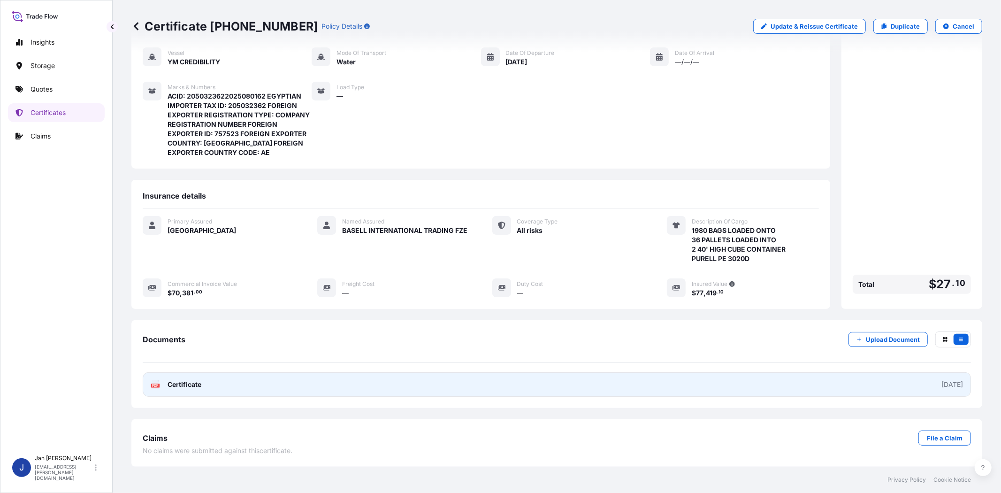
click at [158, 385] on rect at bounding box center [155, 385] width 8 height 4
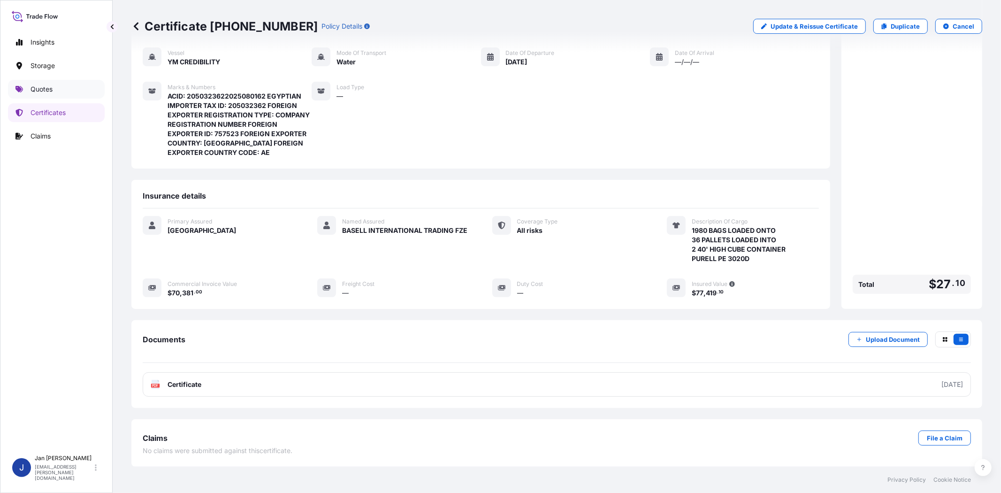
click at [35, 92] on p "Quotes" at bounding box center [42, 88] width 22 height 9
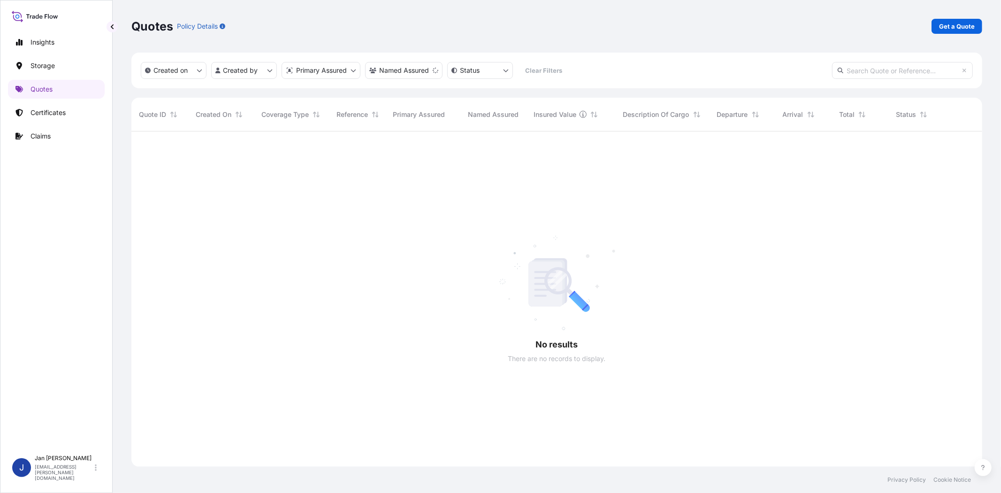
scroll to position [361, 843]
